Goal: Task Accomplishment & Management: Use online tool/utility

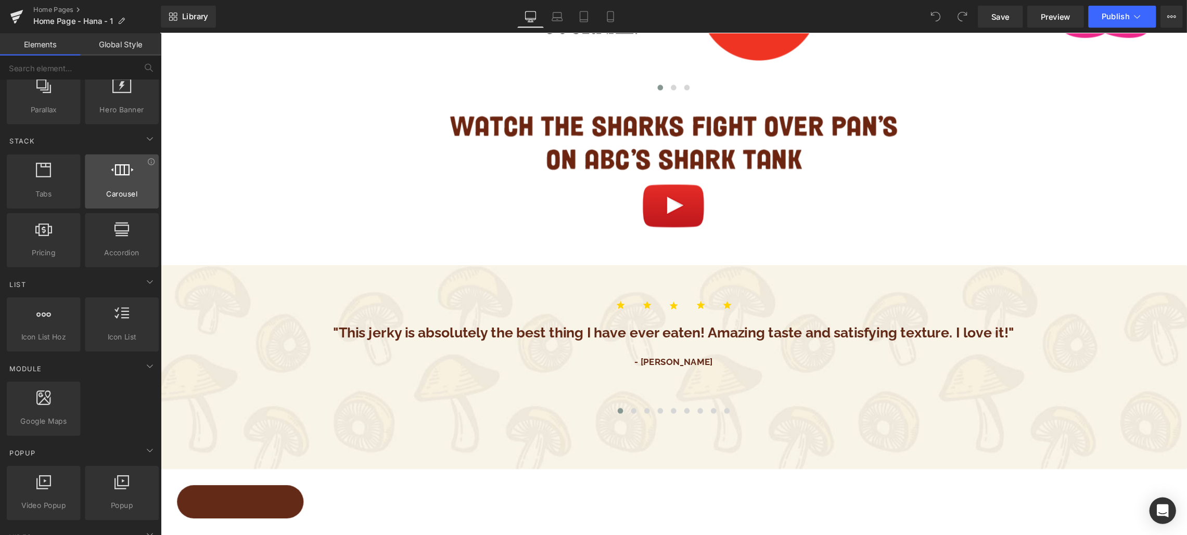
scroll to position [281, 0]
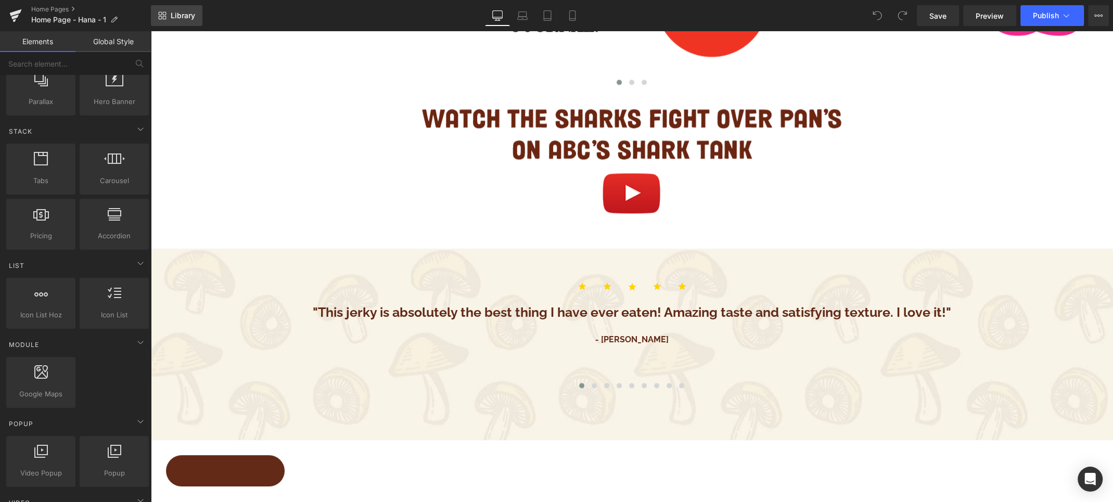
click at [183, 12] on span "Library" at bounding box center [183, 15] width 24 height 9
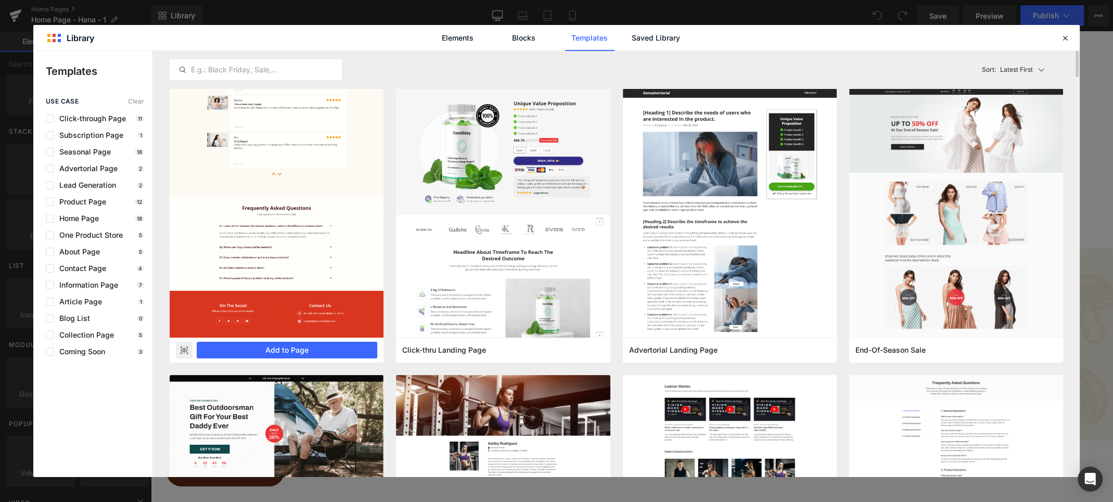
click at [185, 349] on rect at bounding box center [184, 350] width 17 height 17
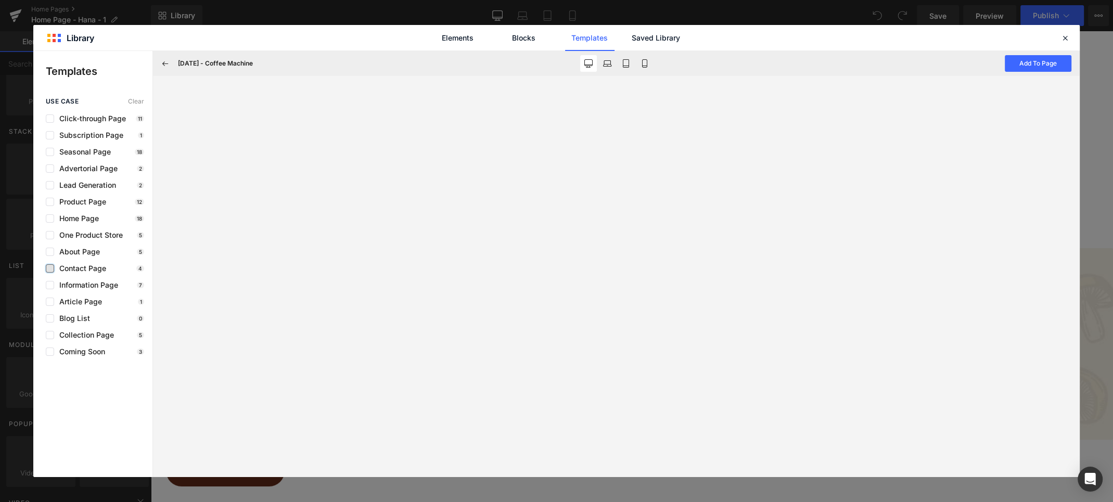
click at [51, 267] on label at bounding box center [50, 268] width 8 height 8
click at [50, 268] on input "checkbox" at bounding box center [50, 268] width 0 height 0
click at [165, 59] on icon at bounding box center [165, 63] width 9 height 9
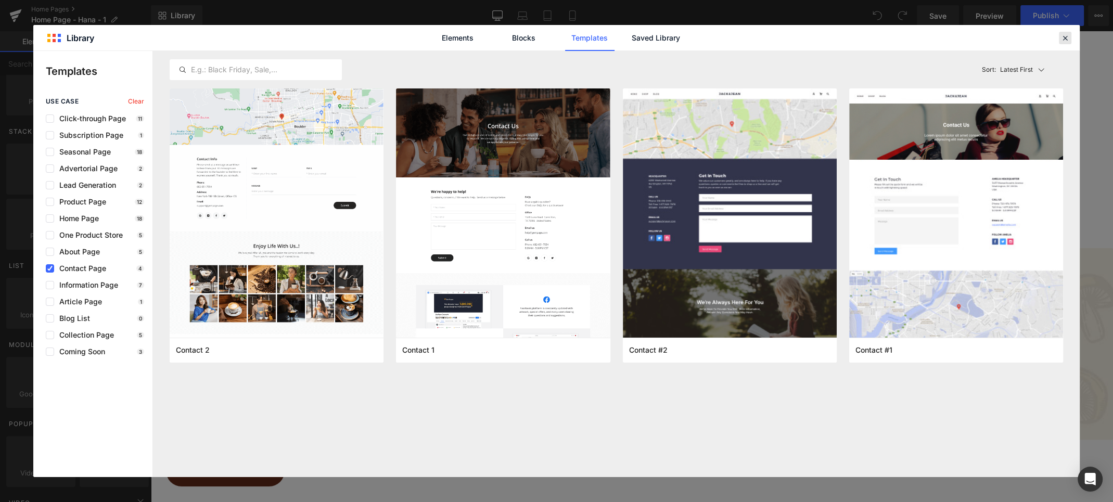
click at [1065, 38] on icon at bounding box center [1064, 37] width 9 height 9
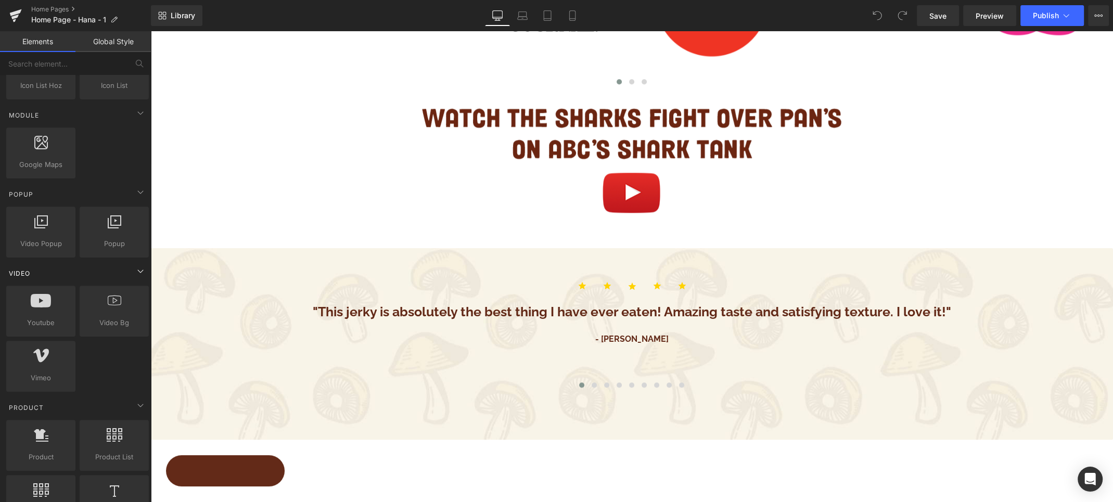
scroll to position [513, 0]
